Goal: Information Seeking & Learning: Find specific fact

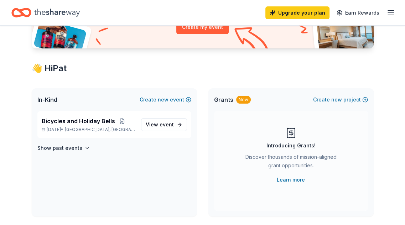
scroll to position [107, 0]
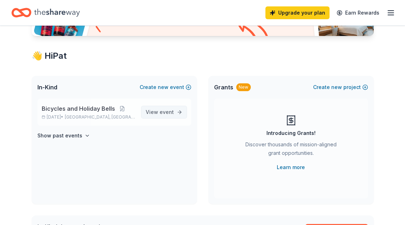
click at [164, 114] on span "event" at bounding box center [167, 112] width 14 height 6
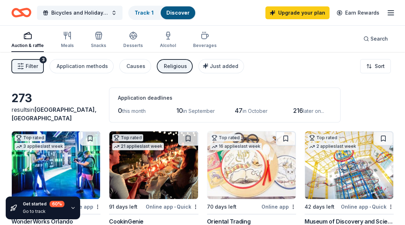
click at [27, 66] on span "Filter" at bounding box center [32, 66] width 12 height 9
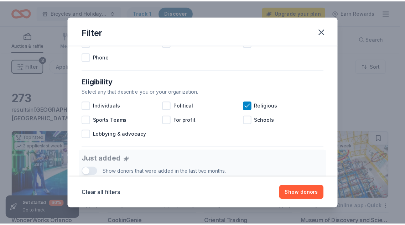
scroll to position [214, 0]
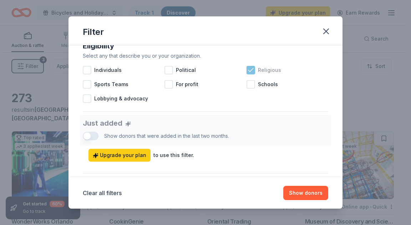
click at [249, 70] on icon at bounding box center [250, 70] width 7 height 7
click at [325, 33] on icon "button" at bounding box center [326, 31] width 10 height 10
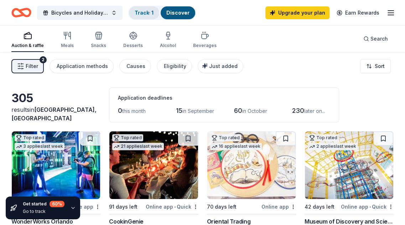
click at [142, 11] on link "Track · 1" at bounding box center [144, 13] width 19 height 6
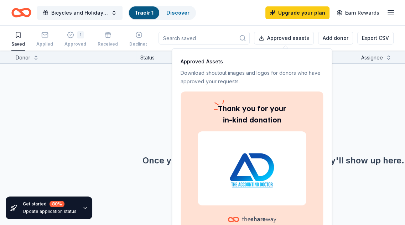
click at [83, 207] on icon "button" at bounding box center [85, 208] width 6 height 6
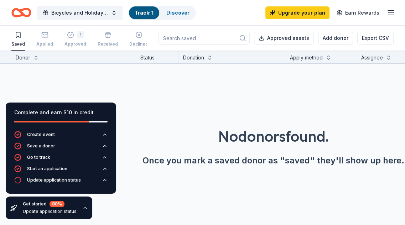
click at [83, 207] on icon "button" at bounding box center [85, 208] width 6 height 6
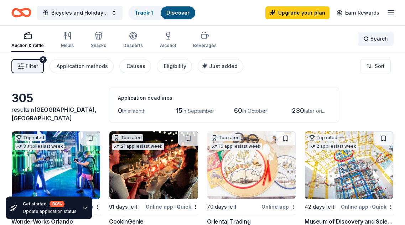
click at [371, 36] on span "Search" at bounding box center [379, 39] width 17 height 9
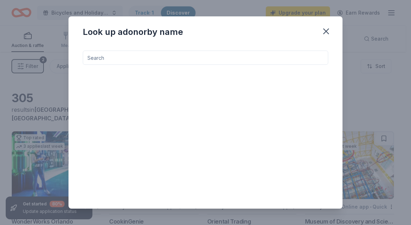
click at [219, 58] on input at bounding box center [205, 58] width 245 height 14
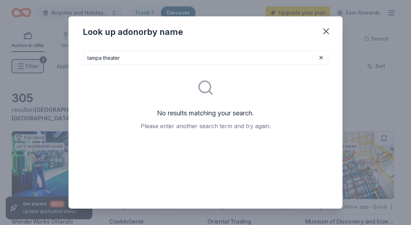
drag, startPoint x: 202, startPoint y: 57, endPoint x: 15, endPoint y: 55, distance: 187.9
click at [15, 55] on div "Look up a donor by name tampa theater No results matching your search. Please e…" at bounding box center [205, 112] width 411 height 225
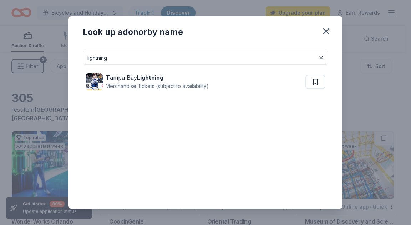
drag, startPoint x: 116, startPoint y: 61, endPoint x: 73, endPoint y: 56, distance: 43.1
click at [73, 56] on div "lightning T ampa Bay Lightning Merchandise, tickets (subject to availability)" at bounding box center [205, 127] width 274 height 164
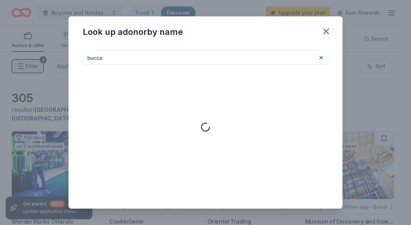
type input "buccan"
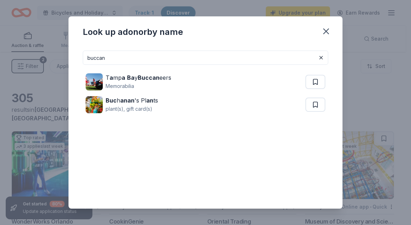
drag, startPoint x: 200, startPoint y: 61, endPoint x: 14, endPoint y: 63, distance: 186.1
click at [14, 63] on div "Look up a donor by name buccan T a mp a Ba y Buccan eers Memorabilia Buc h anan…" at bounding box center [205, 112] width 411 height 225
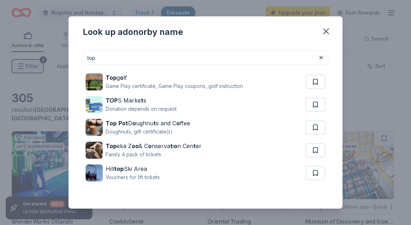
drag, startPoint x: 129, startPoint y: 59, endPoint x: 77, endPoint y: 62, distance: 52.8
click at [77, 62] on div "top Top g o lf Game Play certificate, Game Play coupons, golf instruction TOP S…" at bounding box center [205, 127] width 274 height 164
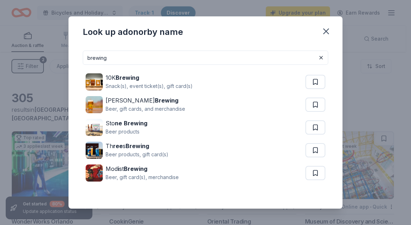
click at [87, 56] on input "brewing" at bounding box center [205, 58] width 245 height 14
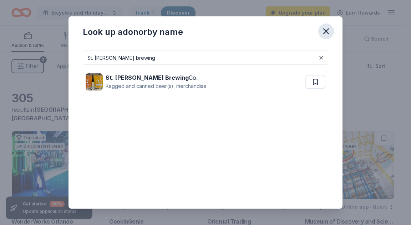
type input "St. [PERSON_NAME] brewing"
click at [328, 29] on icon "button" at bounding box center [325, 31] width 5 height 5
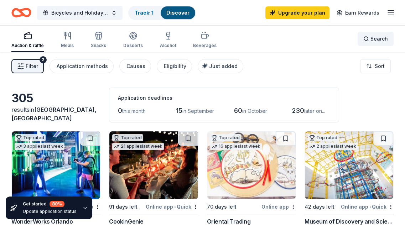
click at [375, 39] on span "Search" at bounding box center [379, 39] width 17 height 9
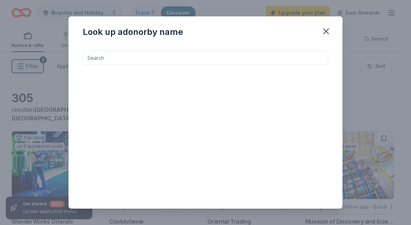
click at [133, 56] on input at bounding box center [205, 58] width 245 height 14
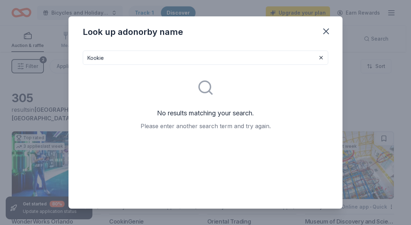
drag, startPoint x: 165, startPoint y: 57, endPoint x: 57, endPoint y: 65, distance: 109.0
click at [57, 65] on div "Look up a donor by name Kookie No results matching your search. Please enter an…" at bounding box center [205, 112] width 411 height 225
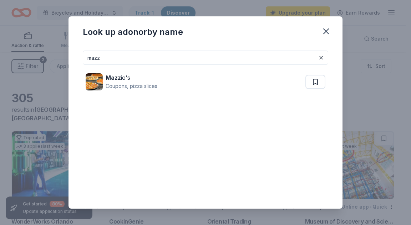
drag, startPoint x: 132, startPoint y: 58, endPoint x: 55, endPoint y: 60, distance: 77.8
click at [55, 60] on div "Look up a donor by name [PERSON_NAME] io's Coupons, pizza slices" at bounding box center [205, 112] width 411 height 225
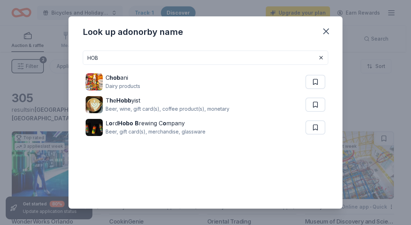
drag, startPoint x: 141, startPoint y: 60, endPoint x: 54, endPoint y: 59, distance: 87.0
click at [54, 59] on div "Look up a donor by name HOB C hob ani Dairy products T h e Hobb yist Beer, wine…" at bounding box center [205, 112] width 411 height 225
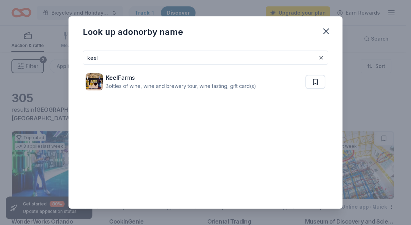
drag, startPoint x: 135, startPoint y: 61, endPoint x: 62, endPoint y: 52, distance: 74.0
click at [62, 52] on div "Look up a donor by name keel Keel Farms Bottles of wine, wine and brewery tour,…" at bounding box center [205, 112] width 411 height 225
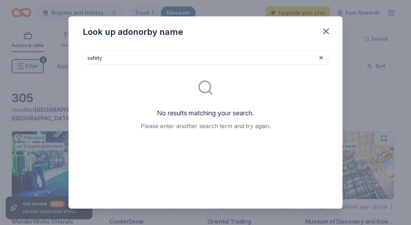
drag, startPoint x: 129, startPoint y: 58, endPoint x: 56, endPoint y: 54, distance: 73.6
click at [56, 54] on div "Look up a donor by name safety No results matching your search. Please enter an…" at bounding box center [205, 112] width 411 height 225
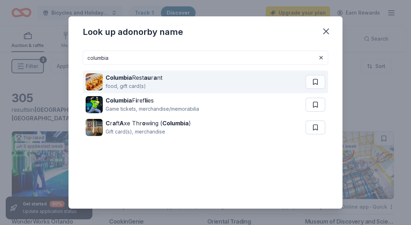
type input "columbia"
click at [163, 87] on div "Columbia Rest au r a nt food, gift card(s)" at bounding box center [196, 82] width 220 height 23
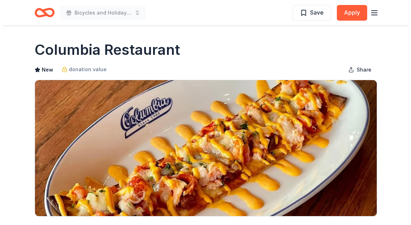
scroll to position [71, 0]
